Goal: Task Accomplishment & Management: Use online tool/utility

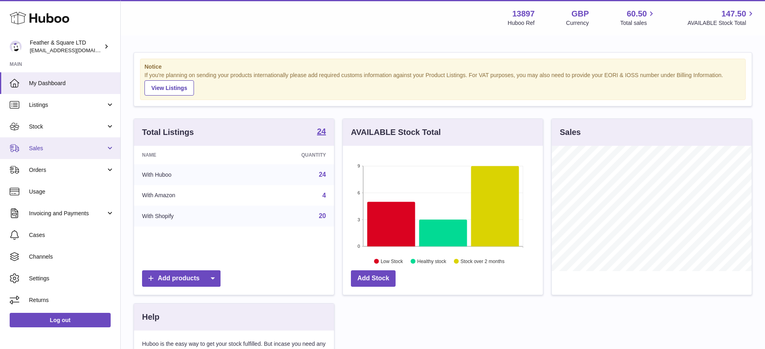
click at [47, 151] on span "Sales" at bounding box center [67, 149] width 77 height 8
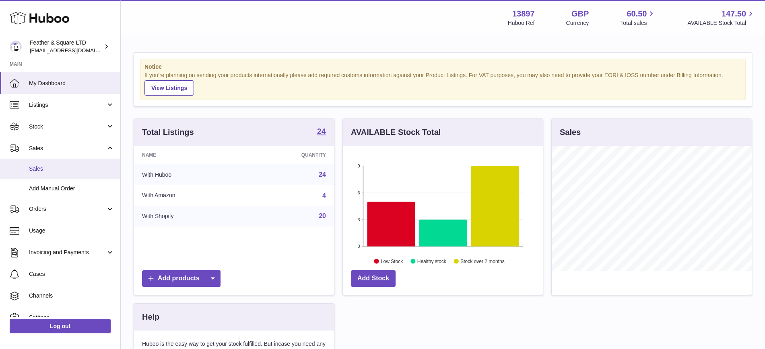
click at [56, 175] on link "Sales" at bounding box center [60, 169] width 120 height 20
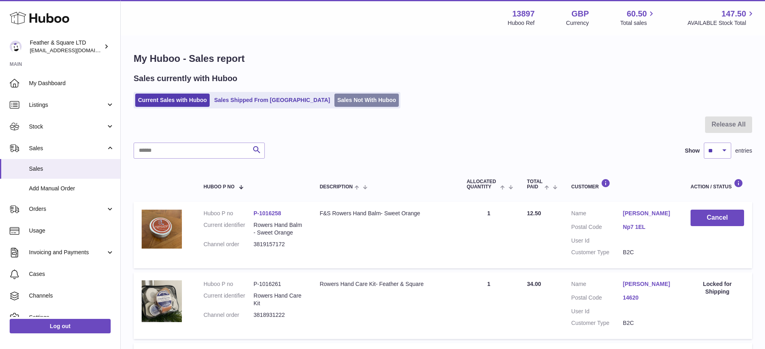
click at [335, 100] on link "Sales Not With Huboo" at bounding box center [366, 100] width 64 height 13
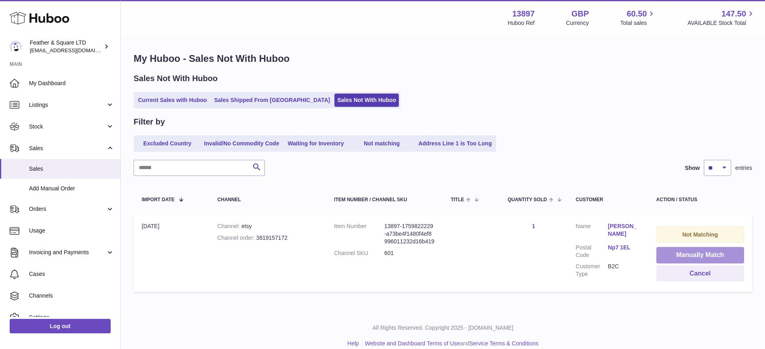
click at [687, 255] on button "Manually Match" at bounding box center [700, 255] width 88 height 16
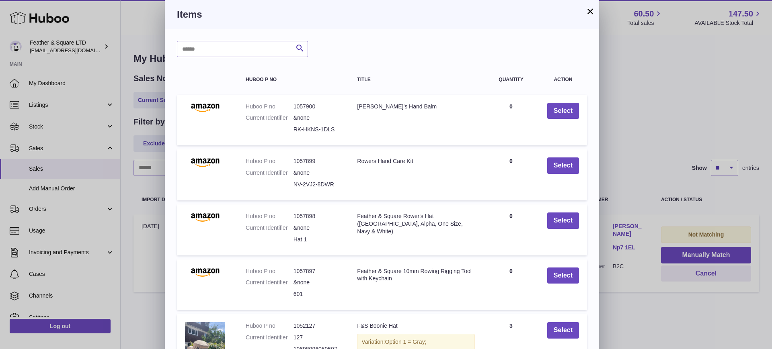
click at [590, 11] on button "×" at bounding box center [591, 11] width 10 height 10
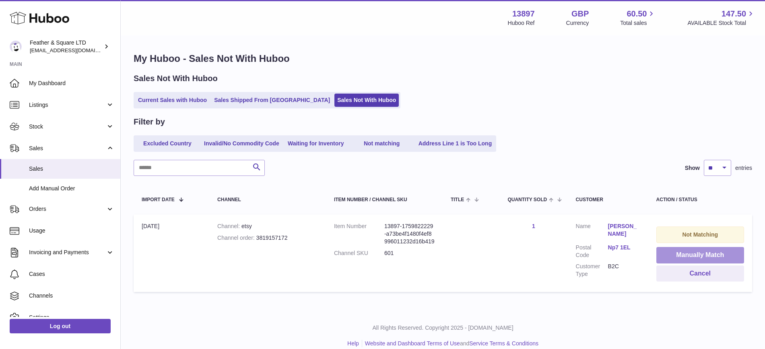
click at [686, 257] on button "Manually Match" at bounding box center [700, 255] width 88 height 16
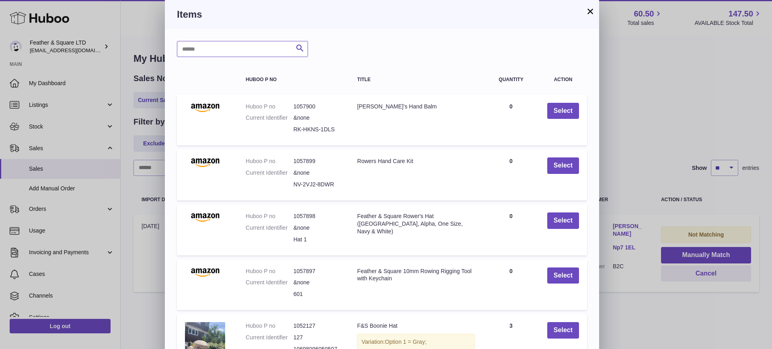
click at [214, 51] on input "text" at bounding box center [242, 49] width 131 height 16
type input "******"
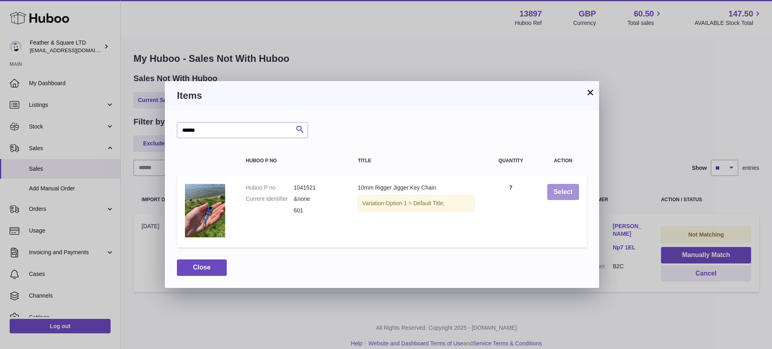
click at [555, 195] on button "Select" at bounding box center [563, 192] width 32 height 16
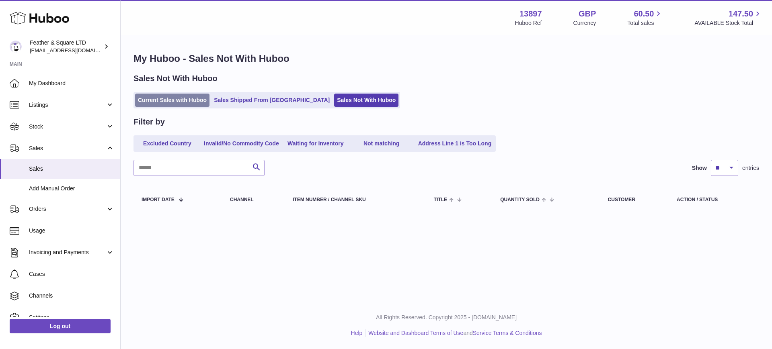
click at [174, 98] on link "Current Sales with Huboo" at bounding box center [172, 100] width 74 height 13
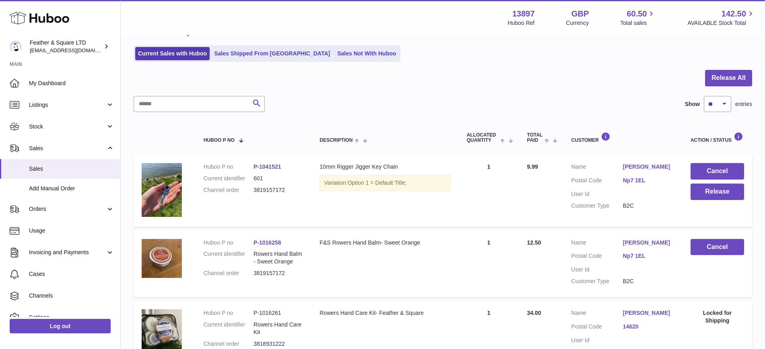
scroll to position [50, 0]
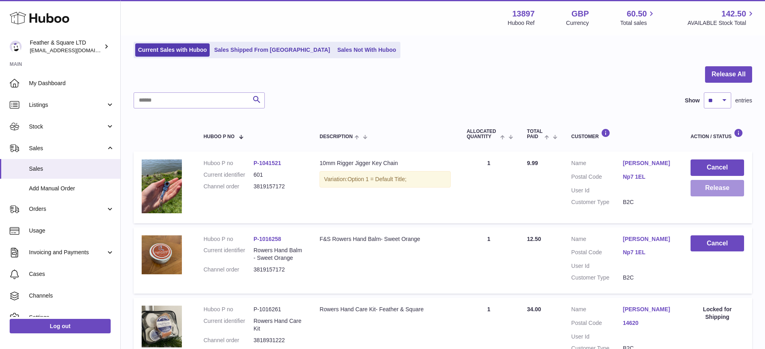
click at [707, 191] on button "Release" at bounding box center [716, 188] width 53 height 16
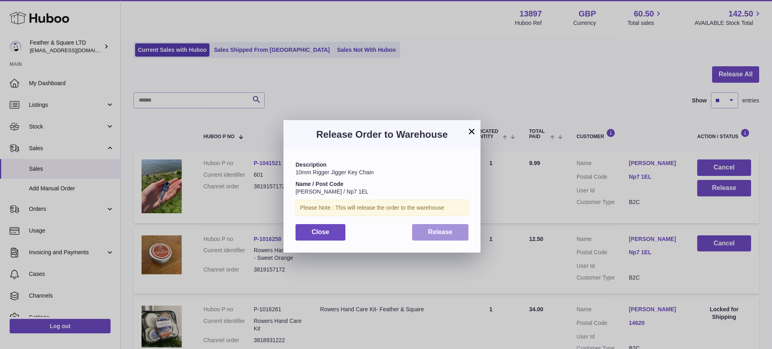
click at [450, 231] on span "Release" at bounding box center [440, 232] width 25 height 7
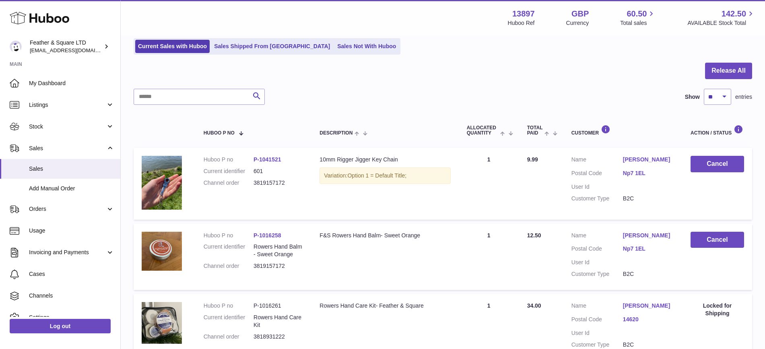
scroll to position [0, 0]
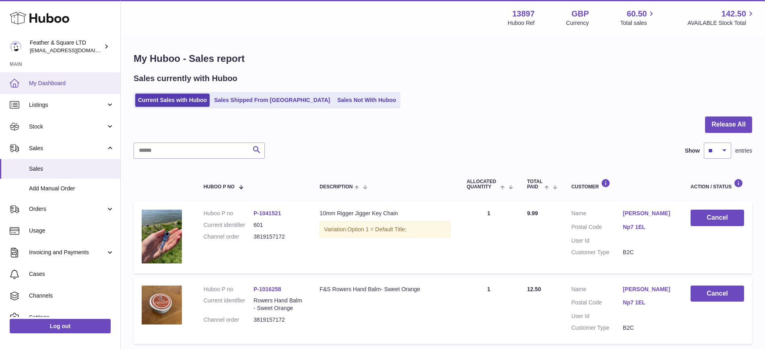
click at [64, 88] on link "My Dashboard" at bounding box center [60, 83] width 120 height 22
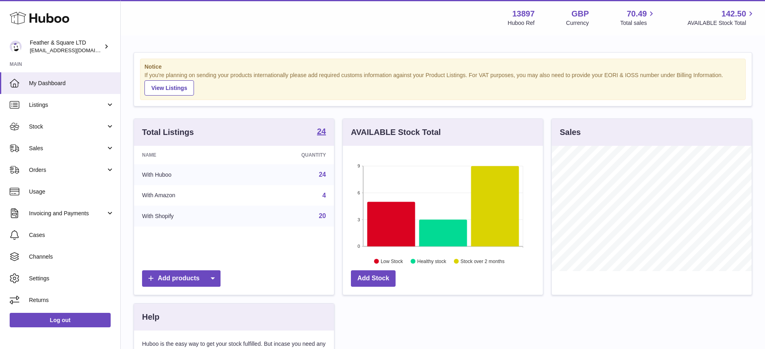
scroll to position [125, 200]
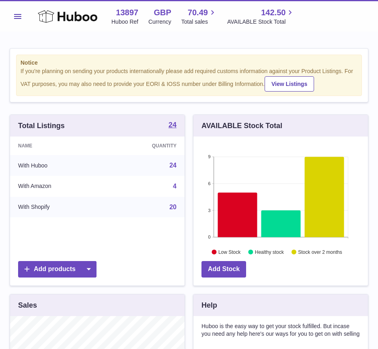
scroll to position [125, 175]
